Goal: Find contact information: Find contact information

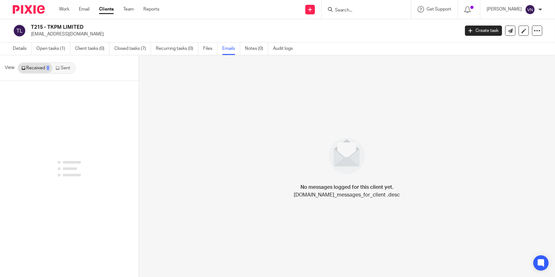
click at [380, 11] on input "Search" at bounding box center [364, 11] width 58 height 6
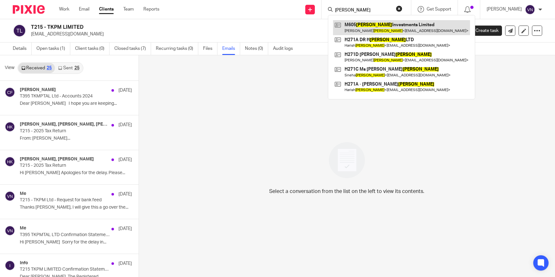
type input "Mallya"
click at [378, 31] on link at bounding box center [401, 27] width 137 height 15
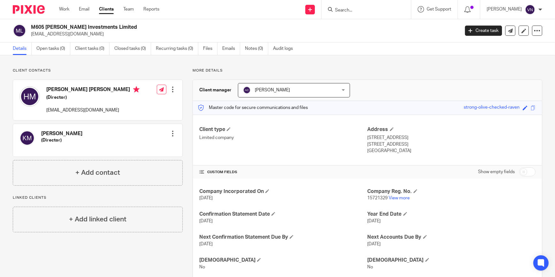
click at [377, 14] on div at bounding box center [366, 9] width 89 height 19
click at [378, 11] on input "Search" at bounding box center [364, 11] width 58 height 6
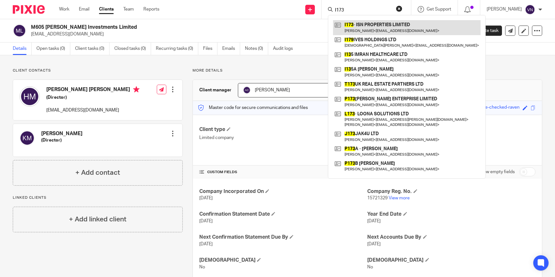
type input "I173"
click at [384, 27] on link at bounding box center [407, 27] width 148 height 15
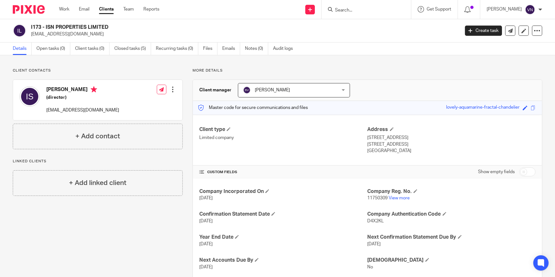
drag, startPoint x: 86, startPoint y: 34, endPoint x: 31, endPoint y: 31, distance: 54.7
click at [31, 31] on p "[EMAIL_ADDRESS][DOMAIN_NAME]" at bounding box center [243, 34] width 425 height 6
copy p "[EMAIL_ADDRESS][DOMAIN_NAME]"
click at [382, 8] on input "Search" at bounding box center [364, 11] width 58 height 6
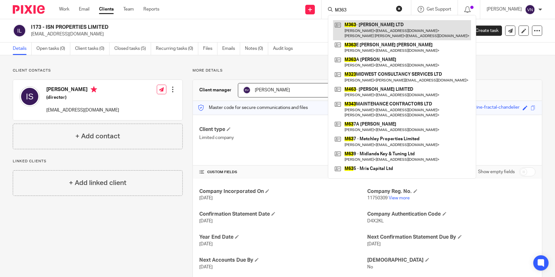
type input "M363"
click at [389, 28] on link at bounding box center [402, 30] width 138 height 20
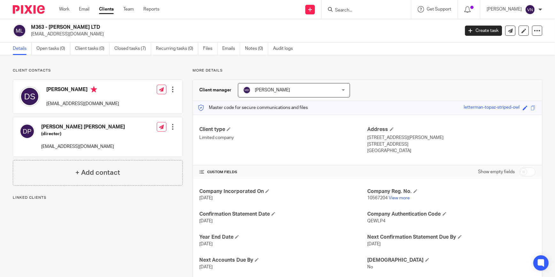
drag, startPoint x: 86, startPoint y: 34, endPoint x: 30, endPoint y: 32, distance: 56.0
click at [32, 32] on p "anirudhbala@hotmail.com" at bounding box center [243, 34] width 425 height 6
drag, startPoint x: 97, startPoint y: 105, endPoint x: 44, endPoint y: 100, distance: 53.2
click at [44, 100] on div "Dr Arathi Shanmugam arathibala@hotmail.com" at bounding box center [69, 96] width 100 height 27
copy p "arathibala@hotmail.com"
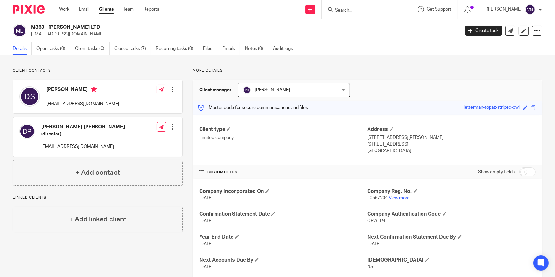
click at [377, 8] on input "Search" at bounding box center [364, 11] width 58 height 6
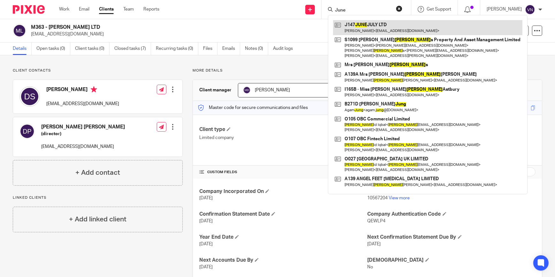
type input "June"
click at [379, 25] on link at bounding box center [428, 27] width 190 height 15
